Goal: Task Accomplishment & Management: Use online tool/utility

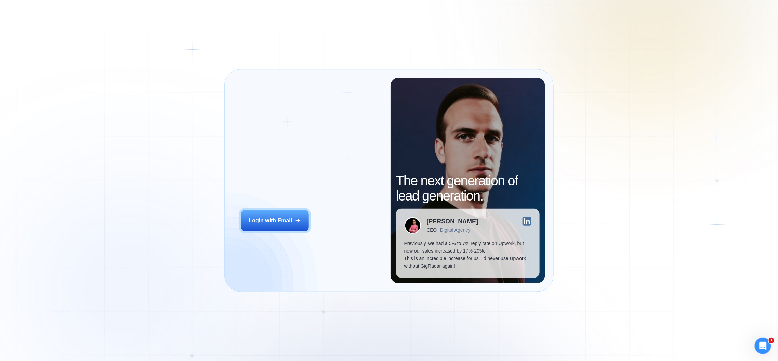
click at [283, 184] on h2 "‍ Welcome to GigRadar." at bounding box center [311, 171] width 141 height 30
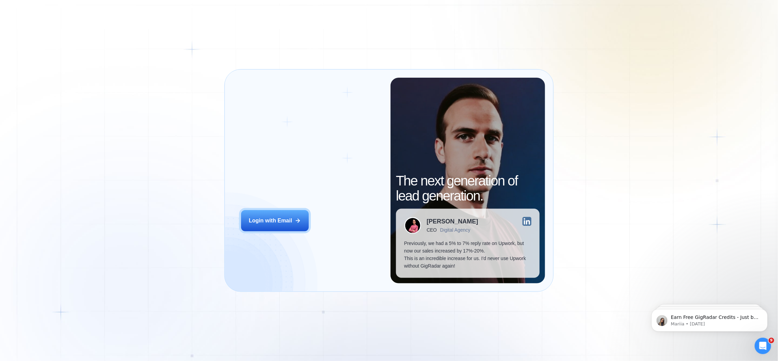
click at [280, 177] on h2 "‍ Welcome to GigRadar." at bounding box center [311, 171] width 141 height 30
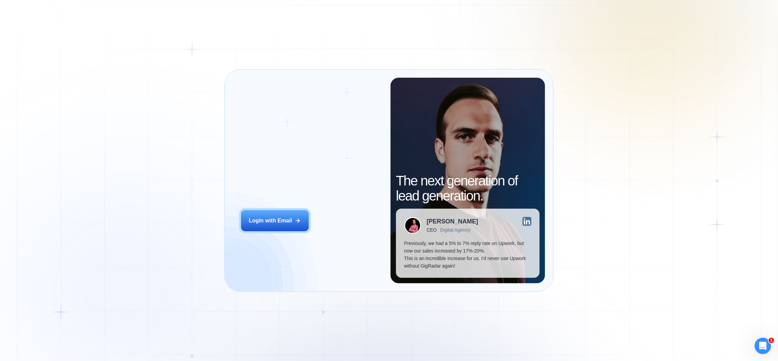
click at [291, 233] on div "Login ‍ Welcome to GigRadar. AI Business Manager for Agencies Login with Email" at bounding box center [312, 180] width 158 height 205
click at [282, 216] on button "Login with Email" at bounding box center [275, 220] width 68 height 21
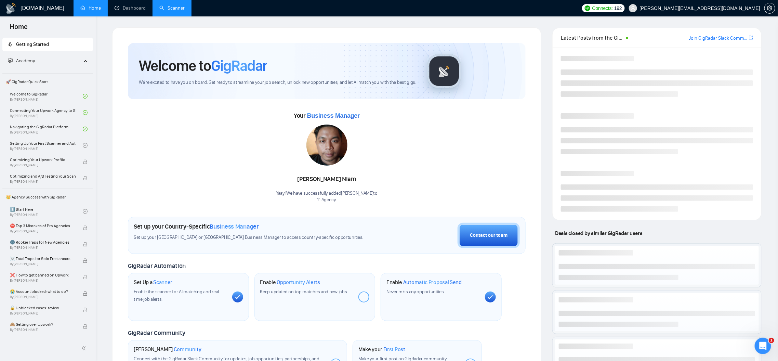
click at [164, 5] on link "Scanner" at bounding box center [171, 8] width 25 height 6
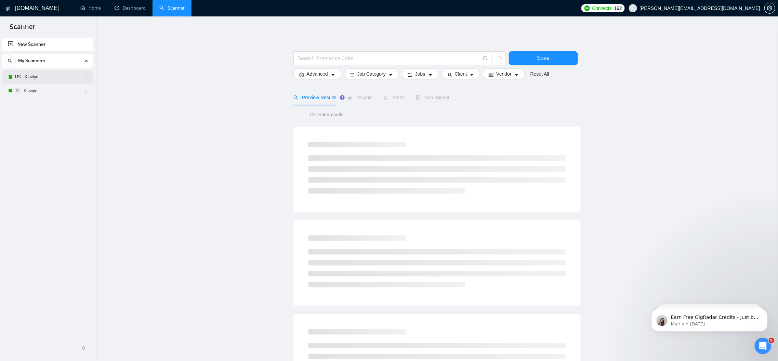
click at [45, 82] on link "US - Klaviyo" at bounding box center [47, 77] width 65 height 14
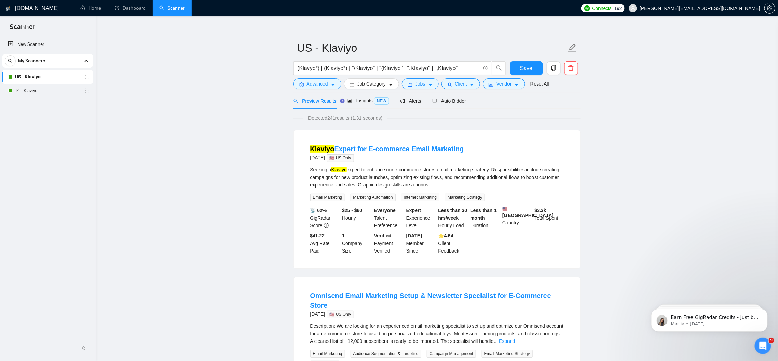
scroll to position [4, 0]
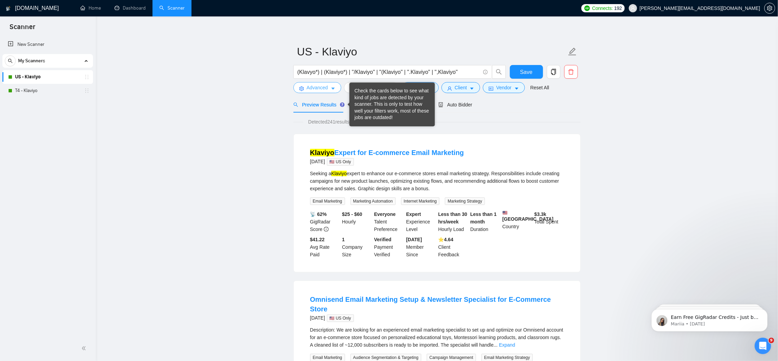
click at [333, 90] on icon "caret-down" at bounding box center [333, 88] width 5 height 5
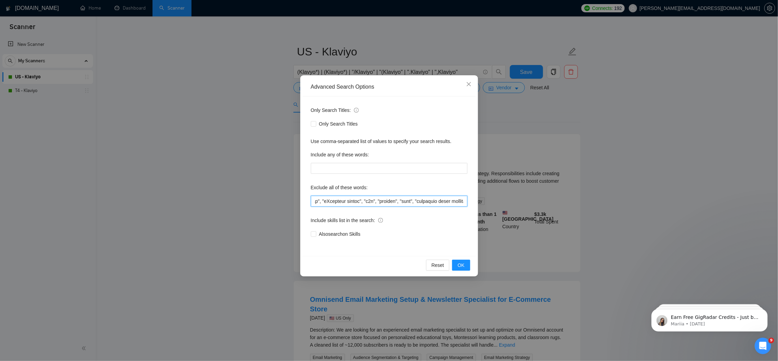
scroll to position [0, 629]
drag, startPoint x: 339, startPoint y: 201, endPoint x: 485, endPoint y: 201, distance: 146.3
click at [485, 201] on div "Advanced Search Options Only Search Titles: Only Search Titles Use comma-separa…" at bounding box center [389, 180] width 778 height 361
click at [436, 196] on input "text" at bounding box center [389, 201] width 157 height 11
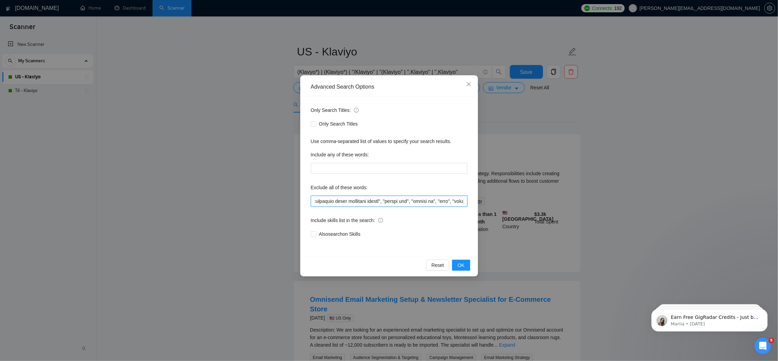
click at [436, 196] on input "text" at bounding box center [389, 201] width 157 height 11
click at [427, 201] on input "text" at bounding box center [389, 201] width 157 height 11
drag, startPoint x: 412, startPoint y: 200, endPoint x: 508, endPoint y: 200, distance: 96.7
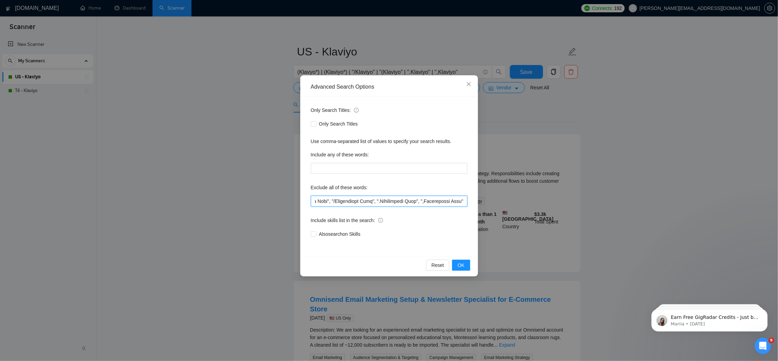
click at [508, 200] on div "Advanced Search Options Only Search Titles: Only Search Titles Use comma-separa…" at bounding box center [389, 180] width 778 height 361
click at [469, 83] on icon "close" at bounding box center [468, 84] width 4 height 4
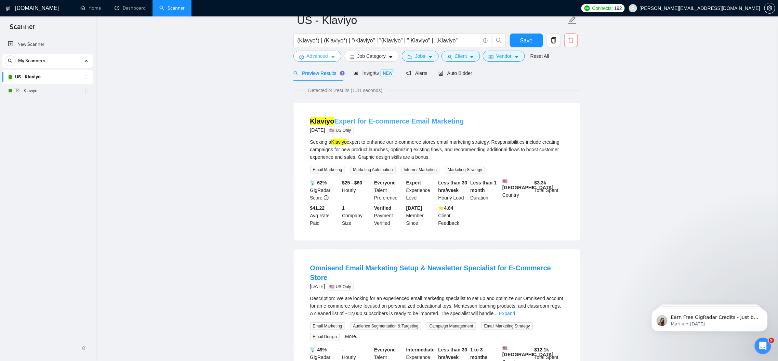
scroll to position [15, 0]
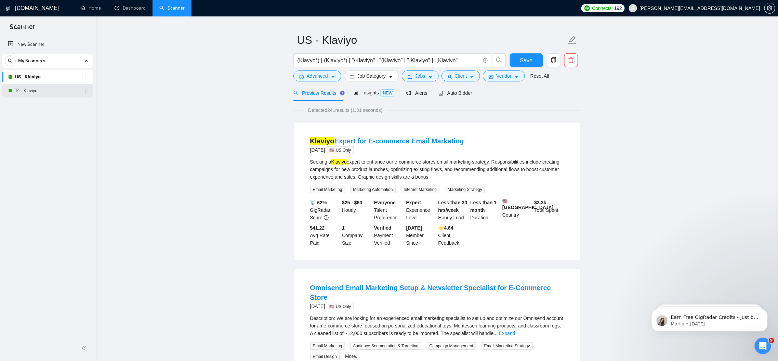
click at [49, 93] on link "T4 - Klaviyo" at bounding box center [47, 91] width 65 height 14
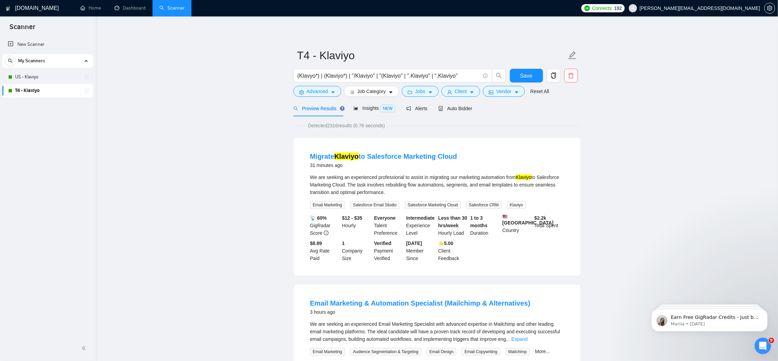
click at [360, 196] on div "We are seeking an experienced professional to assist in migrating our marketing…" at bounding box center [437, 190] width 254 height 35
click at [359, 192] on div "We are seeking an experienced professional to assist in migrating our marketing…" at bounding box center [437, 184] width 254 height 23
click at [372, 157] on link "Migrate Klaviyo to Salesforce Marketing Cloud" at bounding box center [383, 156] width 147 height 8
click at [433, 241] on div "📡 60% GigRadar Score $12 - $35 Hourly Everyone Talent Preference Intermediate E…" at bounding box center [437, 238] width 256 height 48
click at [503, 91] on span "Vendor" at bounding box center [503, 92] width 15 height 8
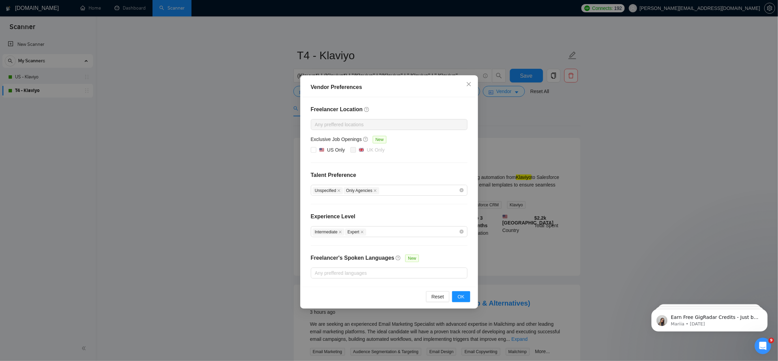
click at [527, 143] on div "Vendor Preferences Freelancer Location Any preffered locations Exclusive Job Op…" at bounding box center [389, 180] width 778 height 361
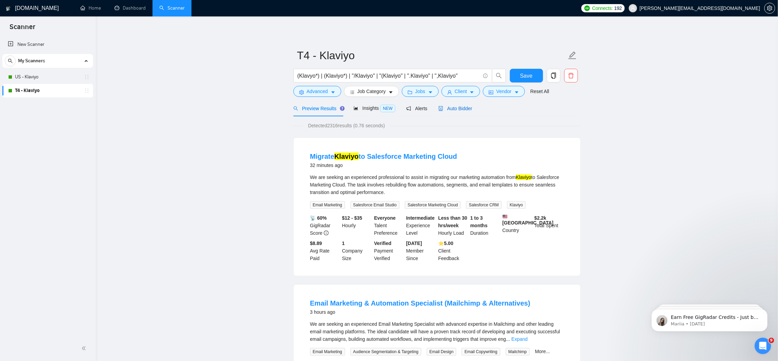
click at [466, 108] on span "Auto Bidder" at bounding box center [455, 108] width 34 height 5
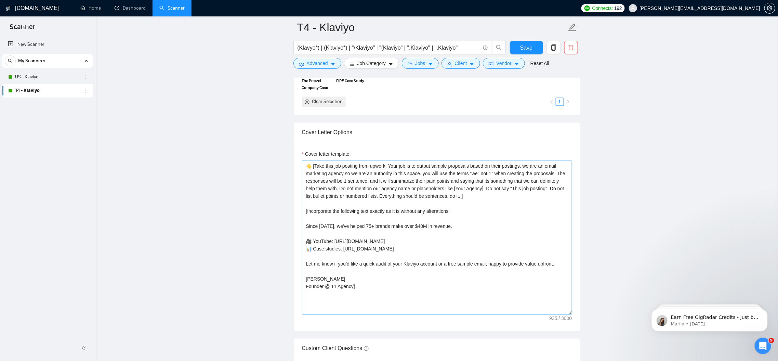
scroll to position [757, 0]
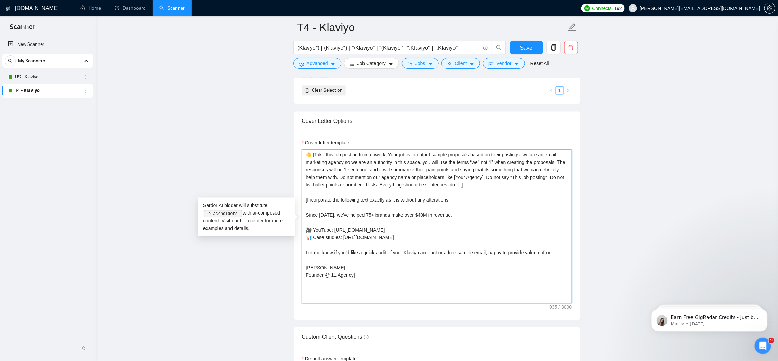
drag, startPoint x: 311, startPoint y: 151, endPoint x: 511, endPoint y: 186, distance: 203.1
click at [511, 186] on textarea "👋 [Take this job posting from upwork. Your job is to output sample proposals ba…" at bounding box center [437, 226] width 270 height 154
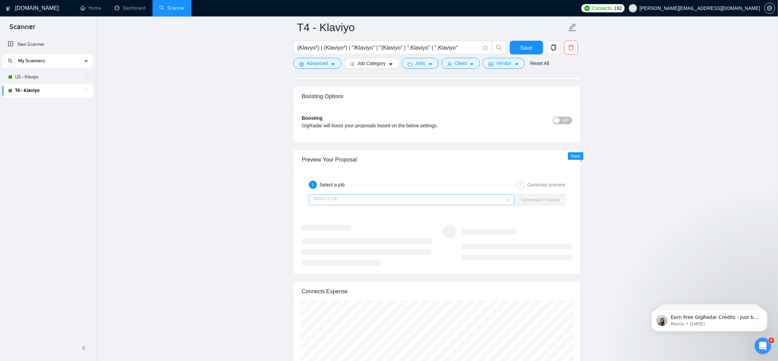
scroll to position [1279, 0]
click at [421, 194] on input "search" at bounding box center [409, 199] width 193 height 10
click at [414, 199] on div "Select a job Generate Preview" at bounding box center [436, 199] width 271 height 16
click at [411, 194] on input "search" at bounding box center [409, 199] width 193 height 10
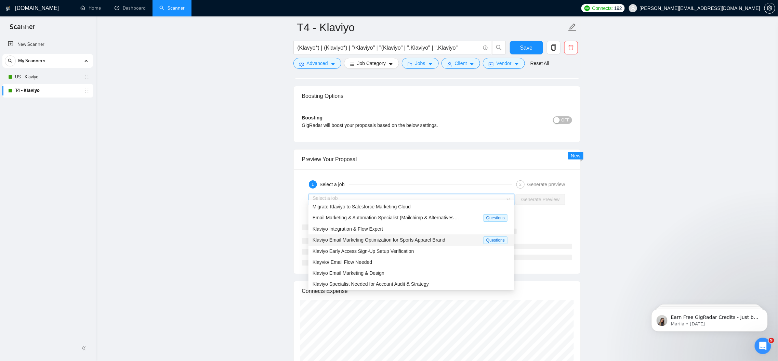
click at [404, 236] on div "Klaviyo Email Marketing Optimization for Sports Apparel Brand" at bounding box center [397, 240] width 171 height 8
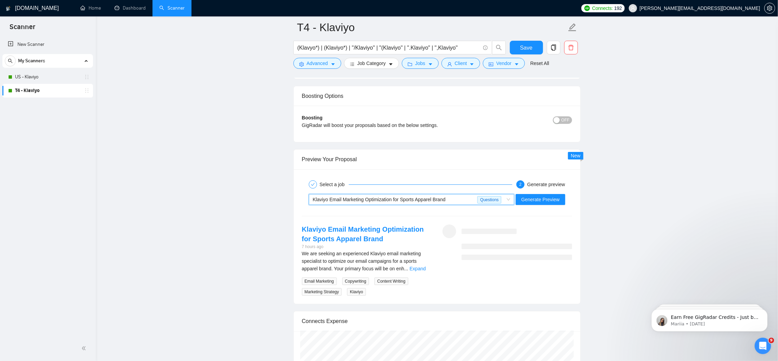
click at [534, 191] on div "~021974068656096533750 Klaviyo Email Marketing Optimization for Sports Apparel …" at bounding box center [436, 199] width 271 height 16
click at [534, 196] on span "Generate Preview" at bounding box center [540, 200] width 38 height 8
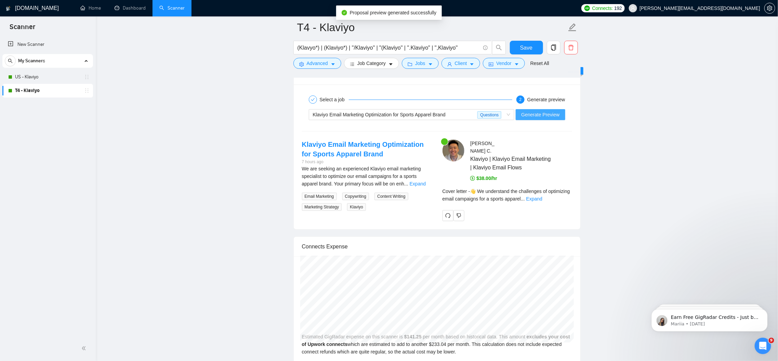
scroll to position [1374, 0]
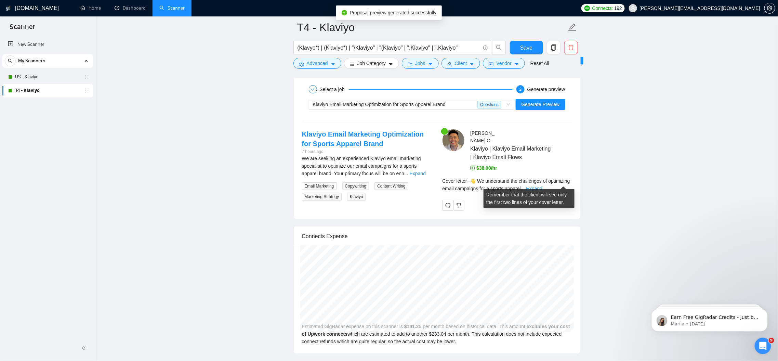
click at [542, 186] on link "Expand" at bounding box center [534, 188] width 16 height 5
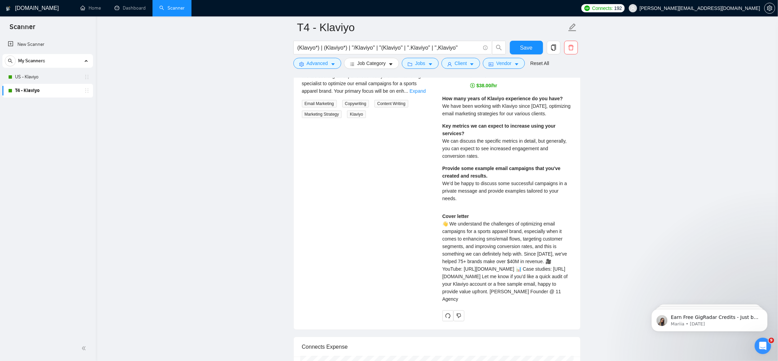
scroll to position [1457, 0]
click at [507, 278] on div "Cover letter 👋 We understand the challenges of optimizing email campaigns for a…" at bounding box center [507, 257] width 130 height 90
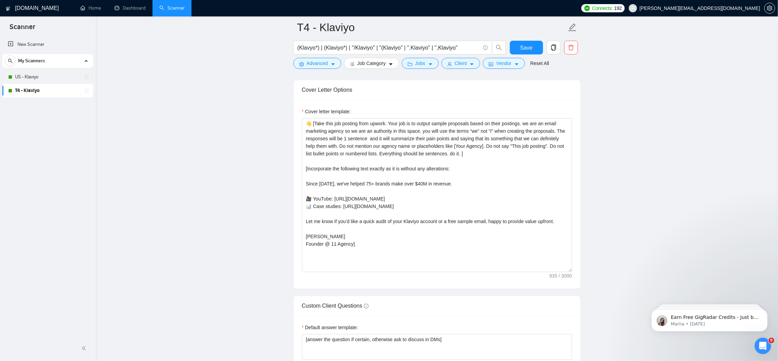
scroll to position [638, 0]
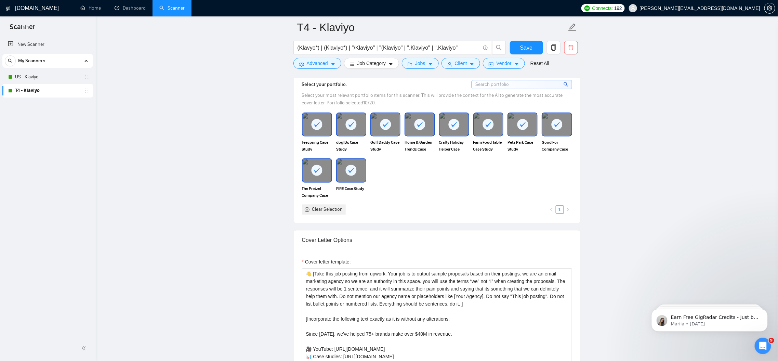
click at [53, 98] on div "New Scanner My Scanners US - Klaviyo T4 - Klaviyo" at bounding box center [48, 185] width 96 height 299
click at [50, 95] on link "T4 - Klaviyo" at bounding box center [47, 91] width 65 height 14
click at [49, 91] on link "T4 - Klaviyo" at bounding box center [47, 91] width 65 height 14
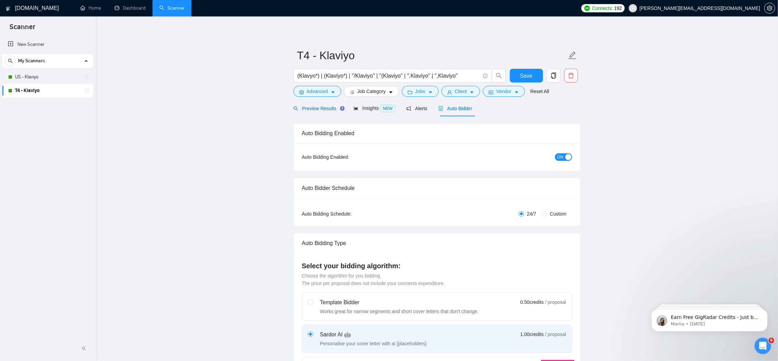
click at [318, 110] on span "Preview Results" at bounding box center [317, 108] width 49 height 5
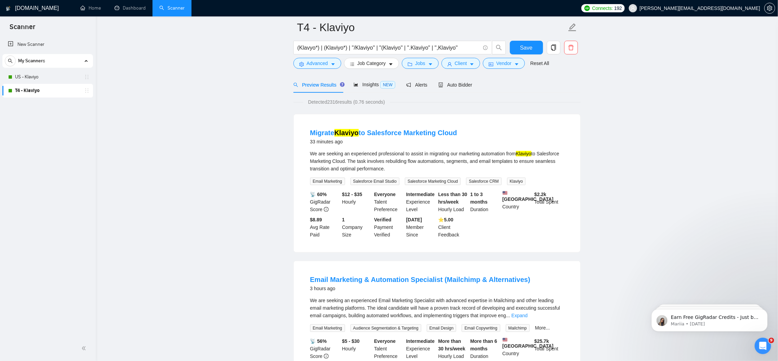
scroll to position [38, 0]
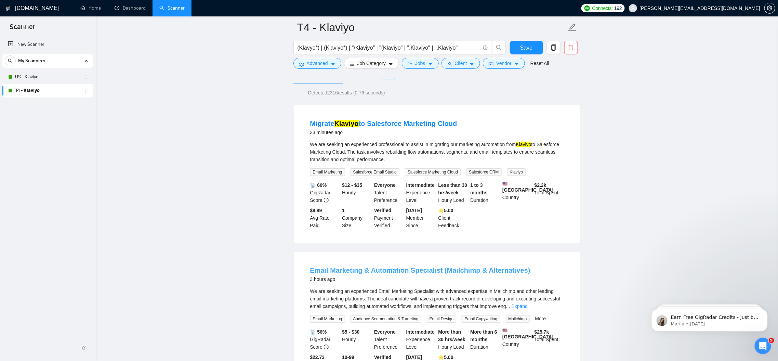
click at [391, 273] on link "Email Marketing & Automation Specialist (Mailchimp & Alternatives)" at bounding box center [420, 270] width 220 height 8
click at [42, 11] on h1 "[DOMAIN_NAME]" at bounding box center [37, 8] width 44 height 16
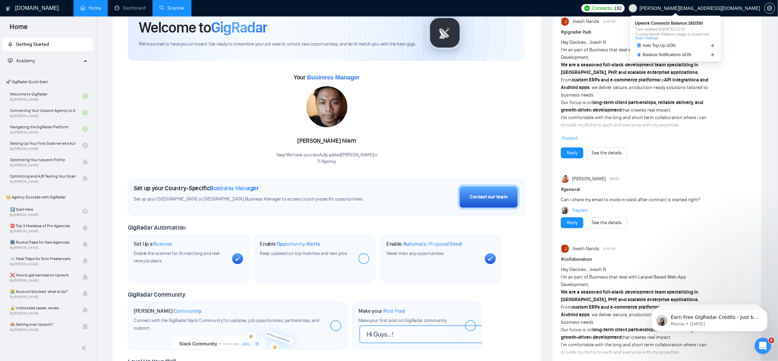
click at [613, 9] on span "Connects:" at bounding box center [602, 8] width 21 height 8
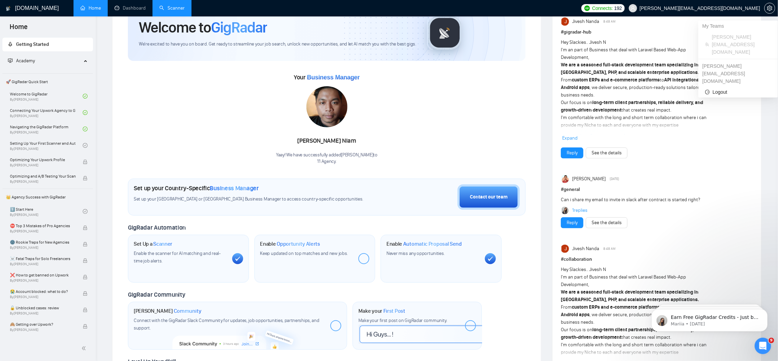
click at [613, 8] on span "Connects:" at bounding box center [602, 8] width 21 height 8
click at [721, 12] on span "[PERSON_NAME][EMAIL_ADDRESS][DOMAIN_NAME]" at bounding box center [694, 8] width 139 height 22
click at [625, 9] on span "Connects: 192" at bounding box center [602, 8] width 43 height 8
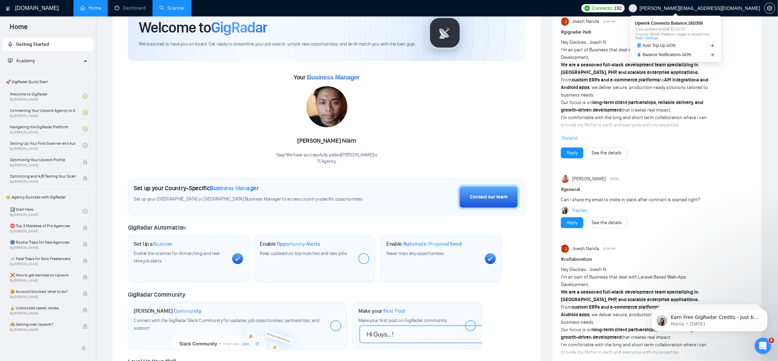
click at [625, 11] on span "Connects: 192" at bounding box center [602, 8] width 43 height 8
drag, startPoint x: 692, startPoint y: 23, endPoint x: 718, endPoint y: 23, distance: 26.3
click at [718, 23] on div "Upwork Connects Balance: 192 / 350 *Last updated at: [DATE] 13:33 *Current Mont…" at bounding box center [675, 39] width 91 height 46
click at [705, 26] on div "Upwork Connects Balance: 192 / 350 *Last updated at: [DATE] 13:33 *Current Mont…" at bounding box center [675, 30] width 81 height 18
click at [173, 5] on link "Scanner" at bounding box center [171, 8] width 25 height 6
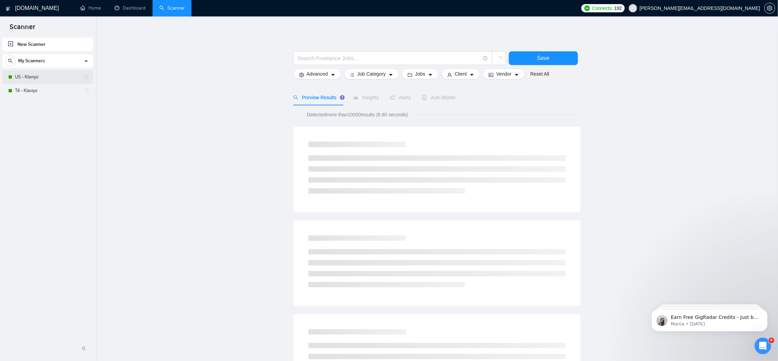
click at [58, 80] on link "US - Klaviyo" at bounding box center [47, 77] width 65 height 14
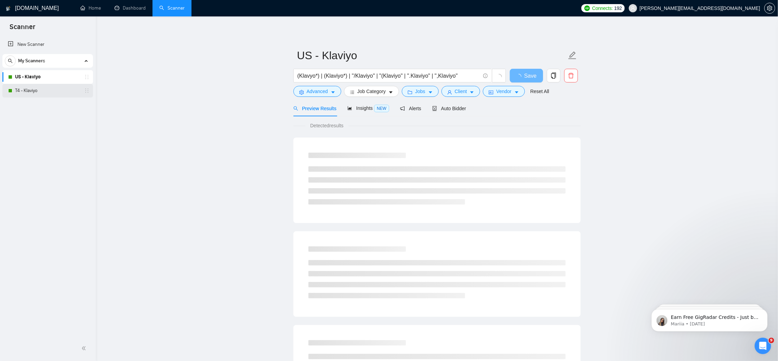
click at [59, 95] on link "T4 - Klaviyo" at bounding box center [47, 91] width 65 height 14
click at [349, 106] on div "Preview Results Insights NEW Alerts Auto Bidder" at bounding box center [382, 108] width 179 height 16
click at [363, 112] on div "Insights NEW" at bounding box center [374, 108] width 42 height 16
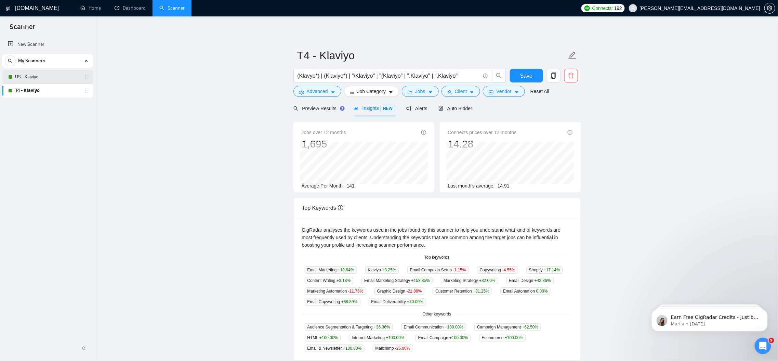
click at [70, 80] on link "US - Klaviyo" at bounding box center [47, 77] width 65 height 14
